Goal: Task Accomplishment & Management: Manage account settings

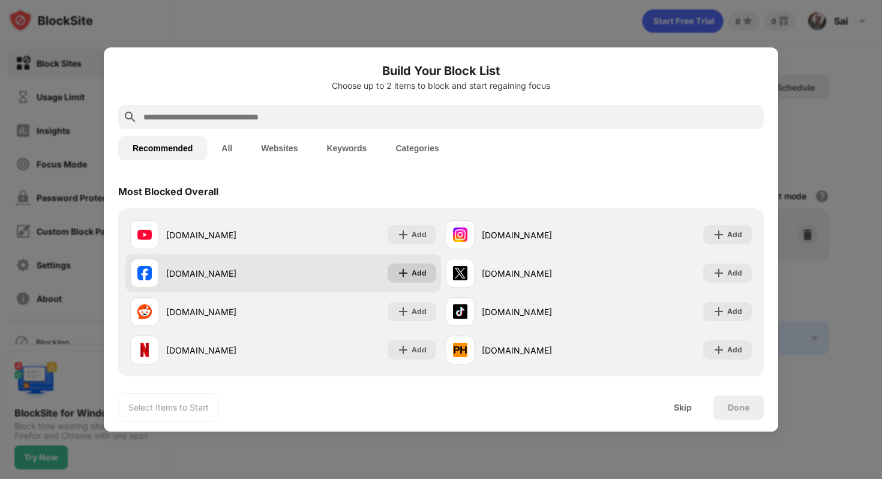
click at [409, 271] on img at bounding box center [403, 273] width 12 height 12
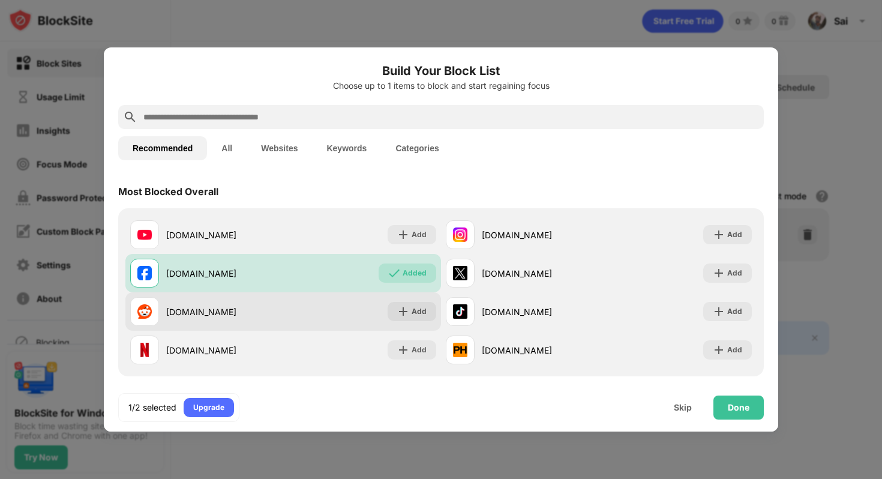
scroll to position [7, 0]
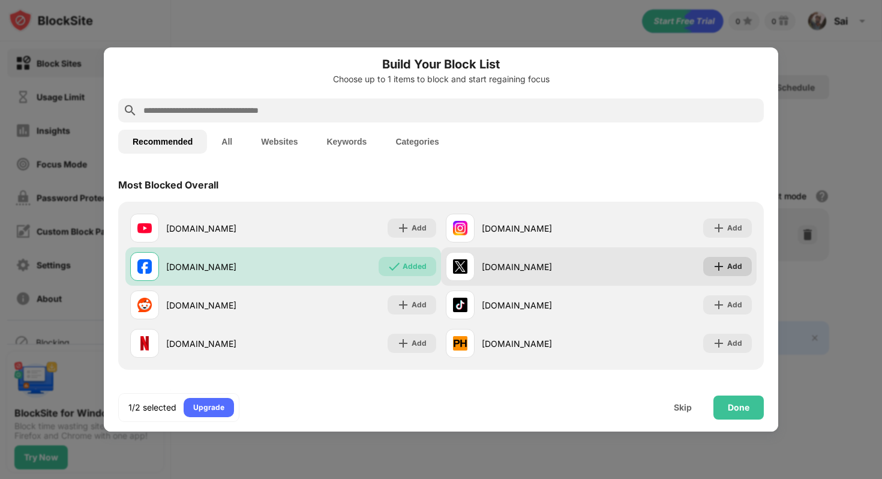
click at [717, 266] on img at bounding box center [719, 266] width 12 height 12
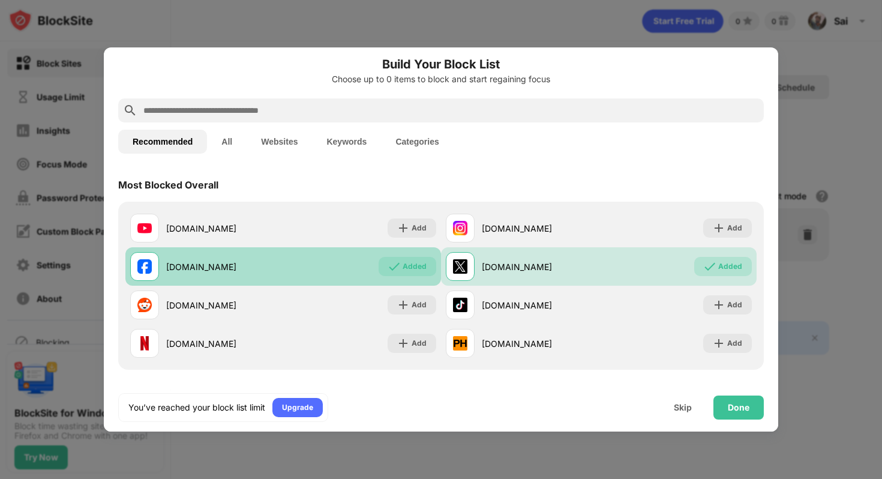
click at [409, 269] on div "Added" at bounding box center [415, 266] width 24 height 12
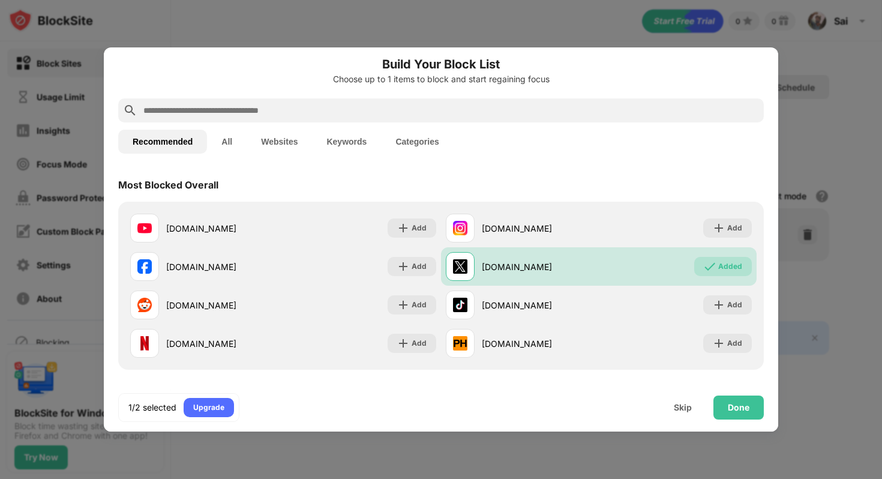
click at [359, 145] on button "Keywords" at bounding box center [346, 142] width 69 height 24
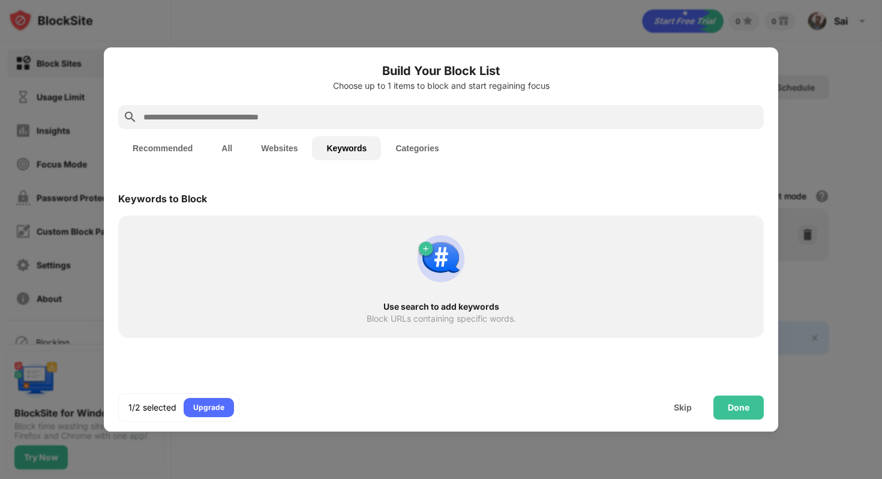
scroll to position [0, 0]
click at [320, 109] on div at bounding box center [441, 117] width 646 height 24
click at [314, 118] on input "text" at bounding box center [450, 117] width 617 height 14
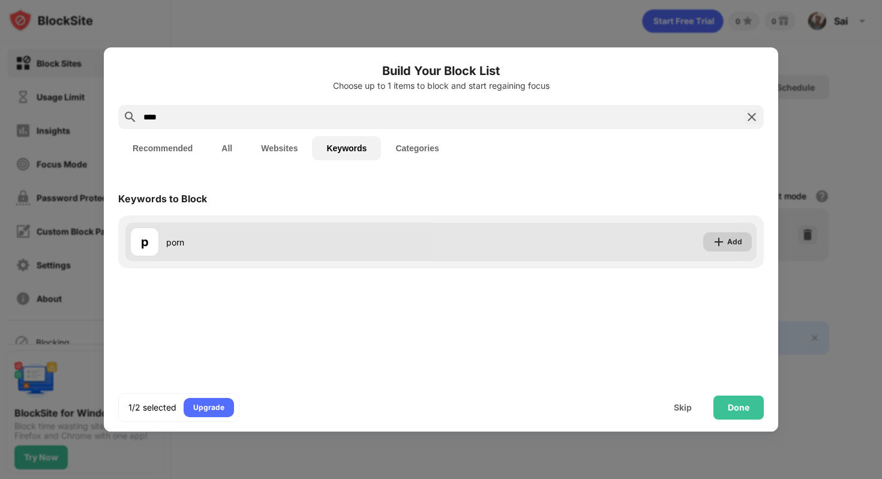
type input "****"
click at [739, 246] on div "Add" at bounding box center [734, 242] width 15 height 12
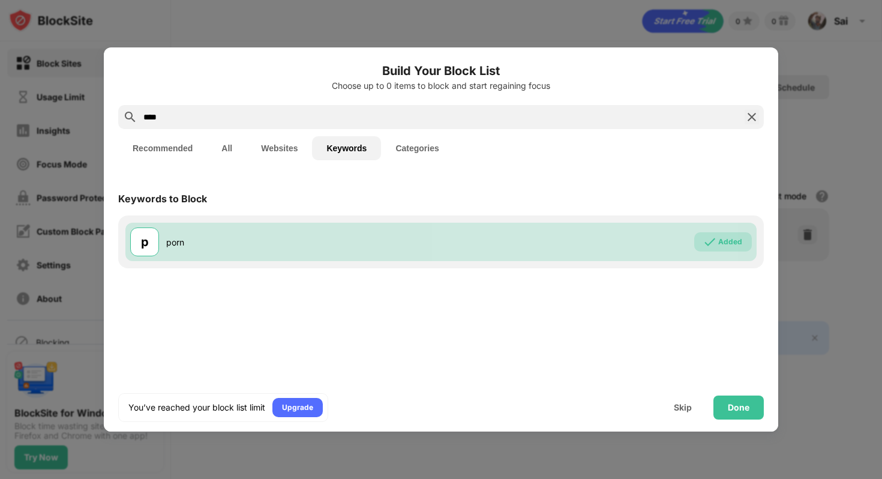
click at [670, 343] on div "Keywords to Block p porn Added" at bounding box center [441, 277] width 675 height 204
click at [742, 412] on div "Done" at bounding box center [739, 408] width 22 height 10
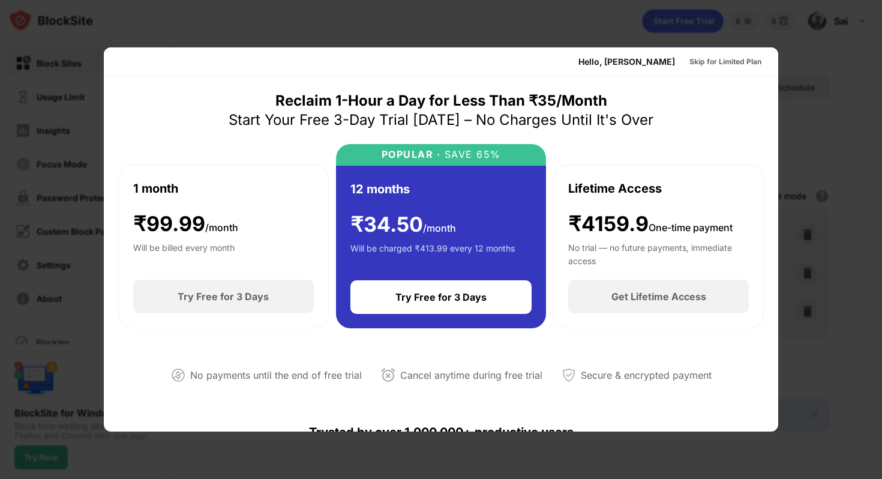
scroll to position [586, 0]
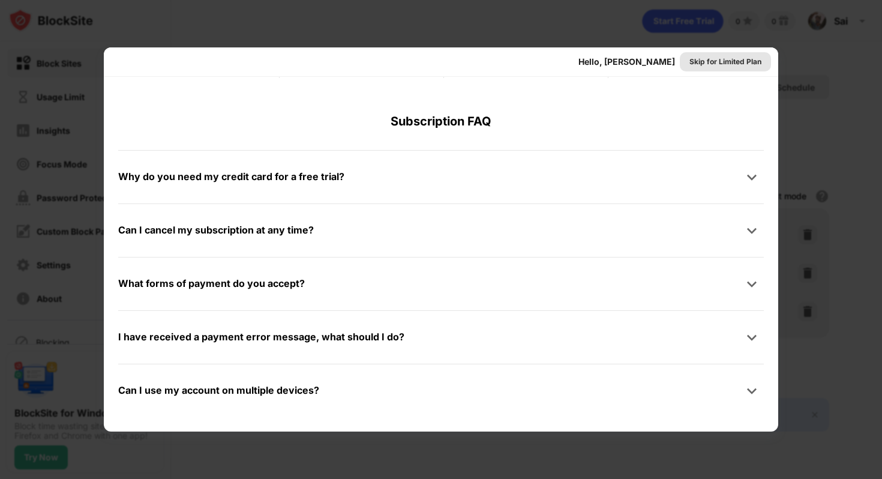
click at [725, 59] on div "Skip for Limited Plan" at bounding box center [726, 62] width 72 height 12
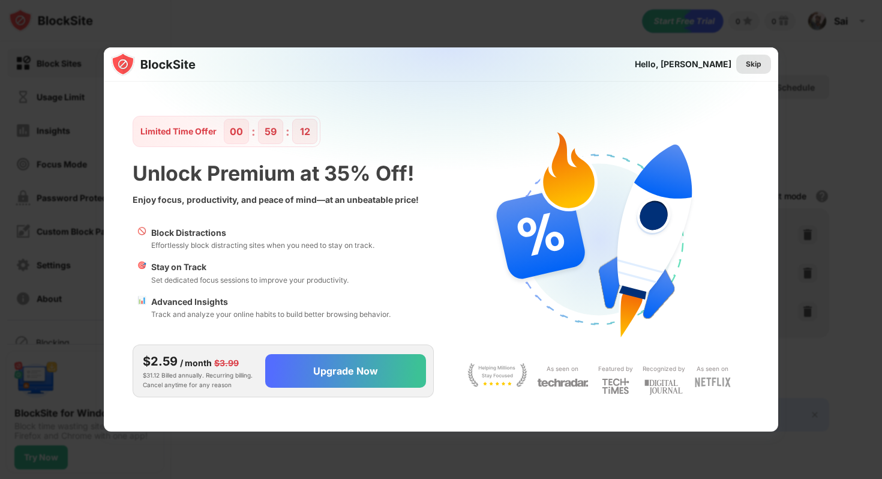
click at [754, 64] on div "Skip" at bounding box center [754, 64] width 16 height 12
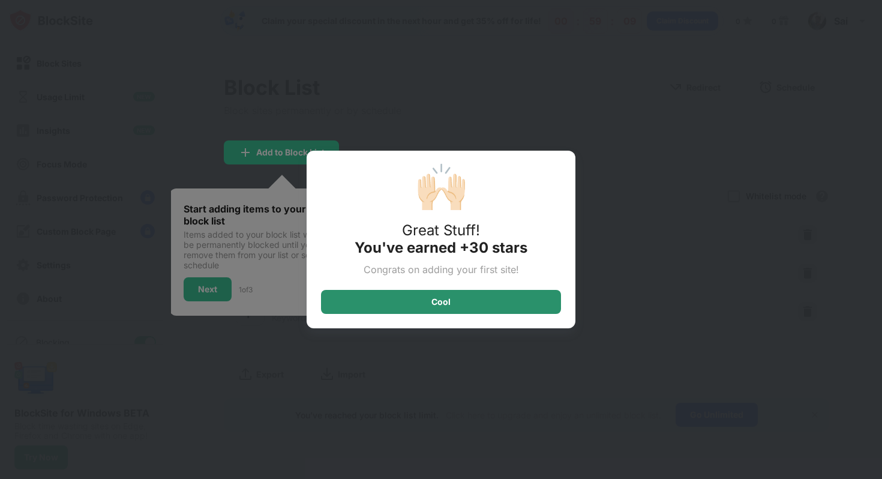
click at [450, 301] on div "Cool" at bounding box center [441, 302] width 19 height 10
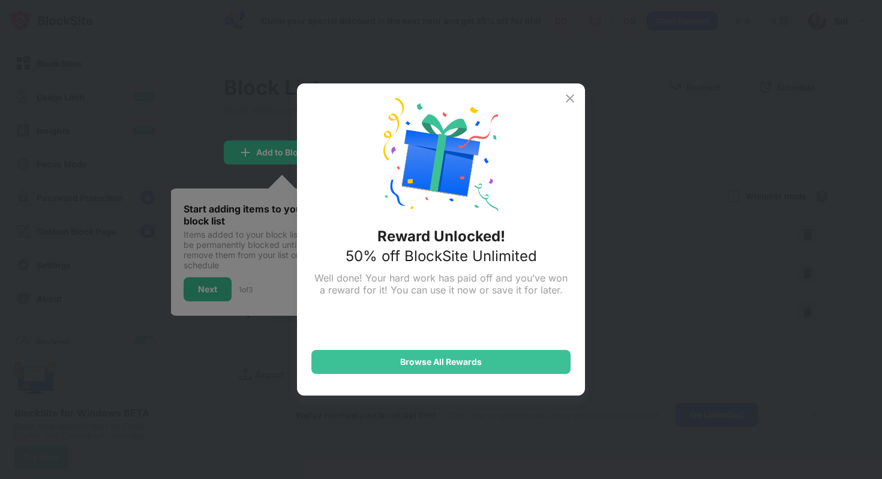
click at [212, 293] on div "Reward Unlocked! 50% off BlockSite Unlimited Well done! Your hard work has paid…" at bounding box center [441, 239] width 882 height 479
click at [571, 100] on img at bounding box center [570, 98] width 14 height 14
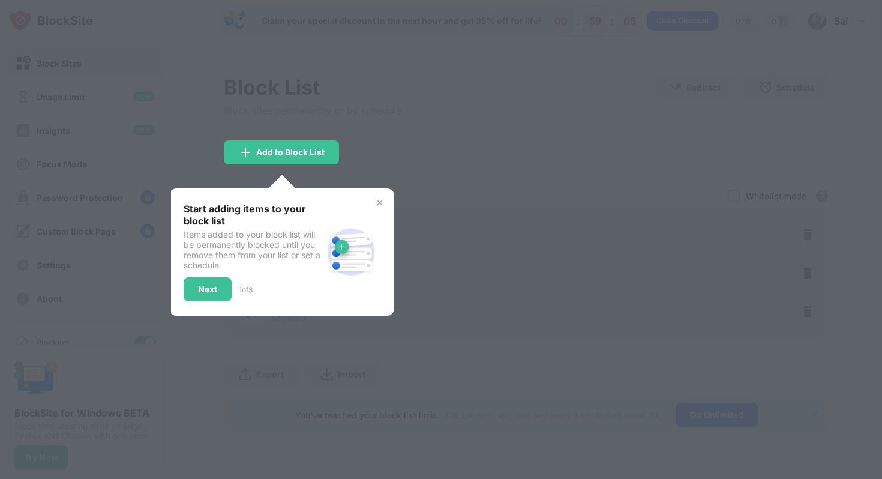
click at [202, 300] on div "Start adding items to your block list Items added to your block list will be pe…" at bounding box center [281, 251] width 225 height 127
click at [209, 272] on div "Start adding items to your block list Items added to your block list will be pe…" at bounding box center [253, 252] width 139 height 98
click at [379, 203] on img at bounding box center [380, 203] width 10 height 10
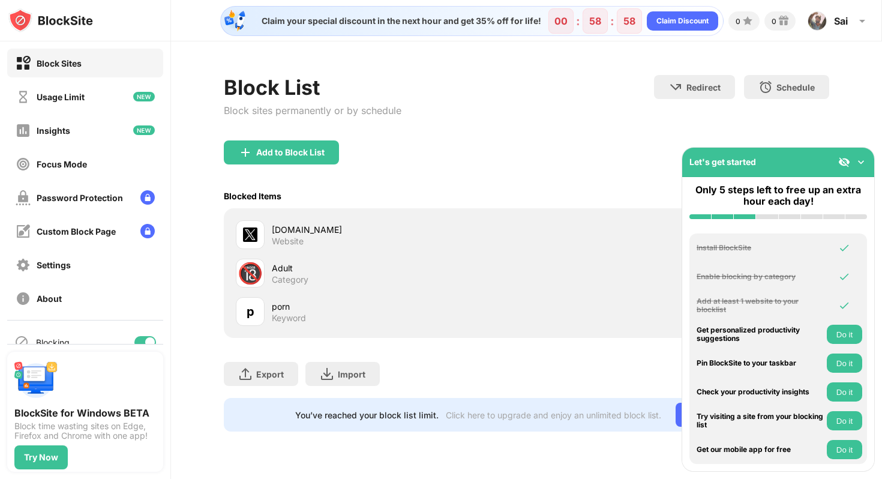
click at [863, 164] on img at bounding box center [861, 162] width 12 height 12
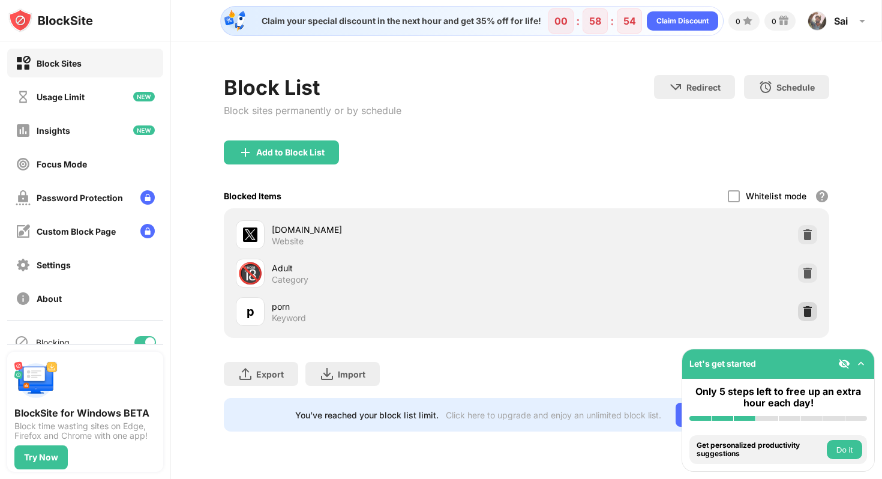
click at [809, 311] on img at bounding box center [808, 311] width 12 height 12
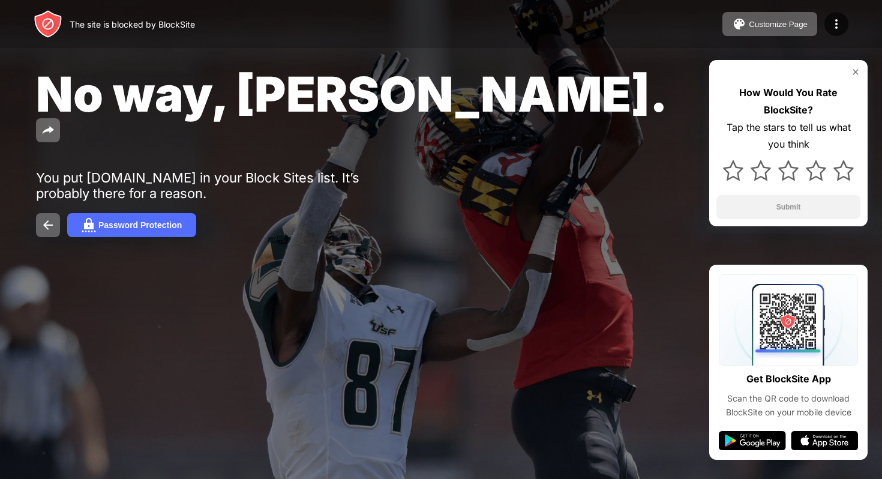
click at [857, 74] on img at bounding box center [856, 72] width 10 height 10
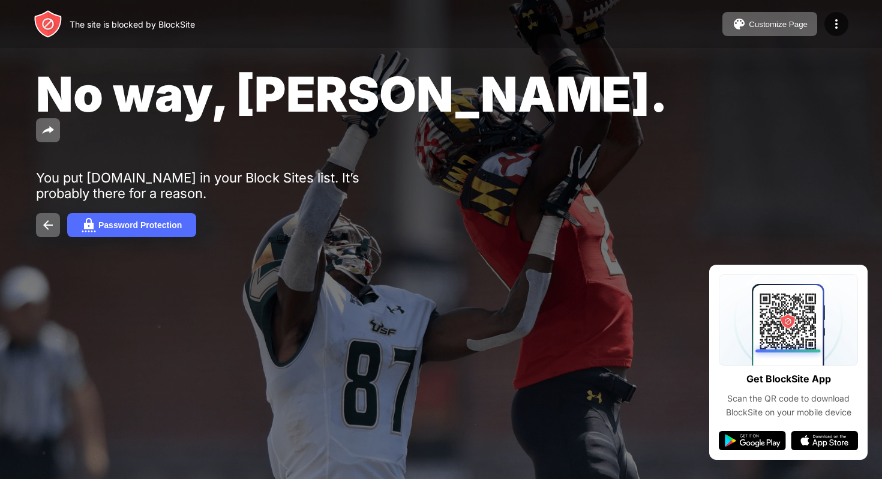
click at [661, 88] on div "No way, [PERSON_NAME]." at bounding box center [360, 106] width 648 height 82
